Goal: Find specific page/section: Find specific page/section

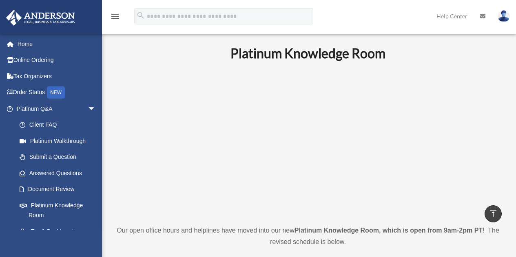
scroll to position [291, 0]
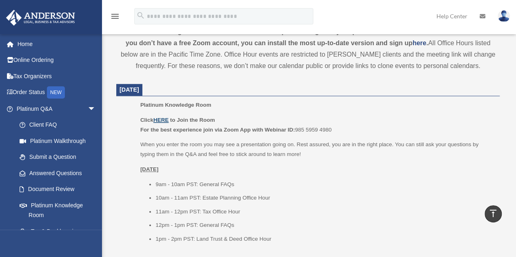
click at [163, 121] on u "HERE" at bounding box center [160, 120] width 15 height 6
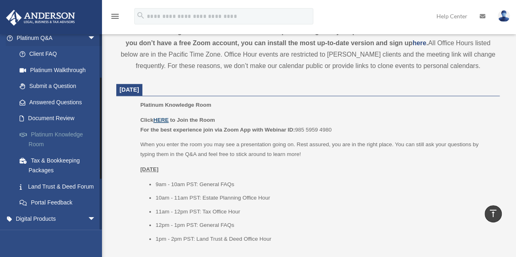
scroll to position [82, 0]
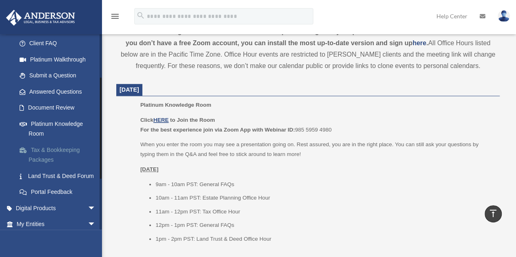
click at [47, 150] on link "Tax & Bookkeeping Packages" at bounding box center [59, 155] width 97 height 26
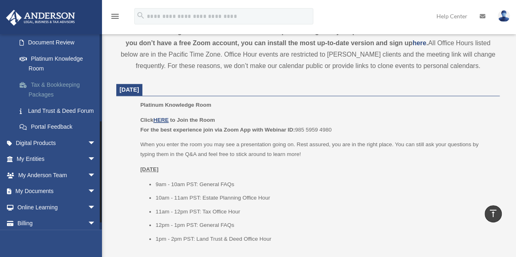
scroll to position [163, 0]
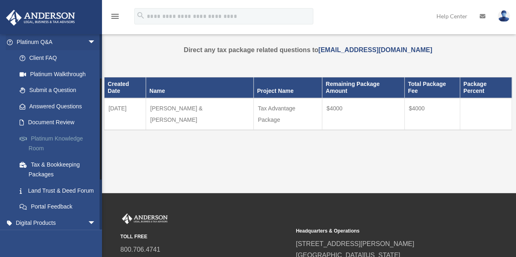
scroll to position [122, 0]
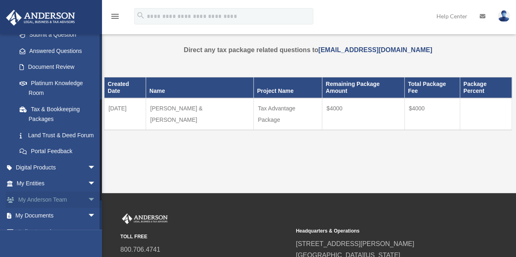
click at [34, 206] on link "My Anderson Team arrow_drop_down" at bounding box center [57, 200] width 102 height 16
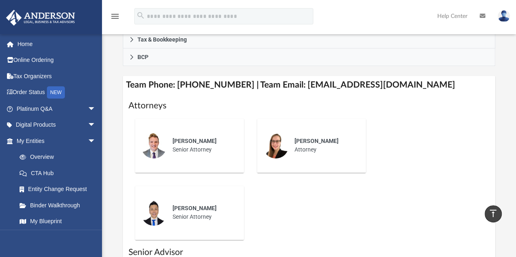
scroll to position [245, 0]
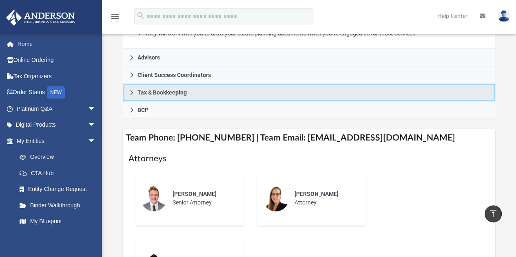
click at [191, 93] on link "Tax & Bookkeeping" at bounding box center [309, 93] width 373 height 18
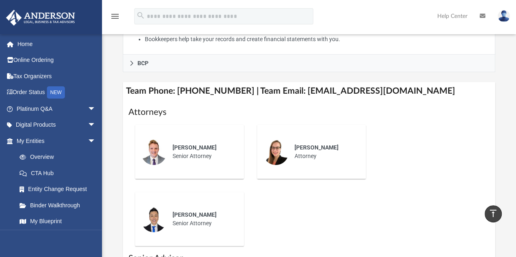
scroll to position [367, 0]
